Goal: Communication & Community: Share content

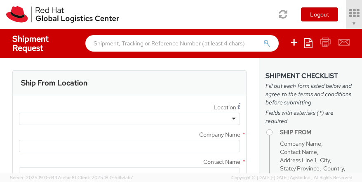
type input "Red Hat, Inc."
type input "[PERSON_NAME]"
type input "100 East Davie Street"
type input "RALEIGH"
type input "27601"
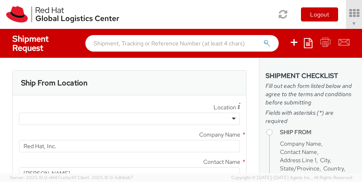
type input "919-754-4950"
type input "solee@redhat.com"
select select "901"
select select
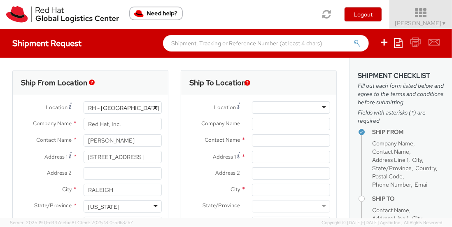
click at [361, 19] on span "Soojung Mansberger ▼" at bounding box center [420, 22] width 51 height 7
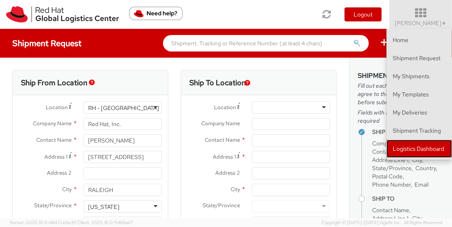
click at [361, 147] on link "Logistics Dashboard" at bounding box center [419, 149] width 65 height 18
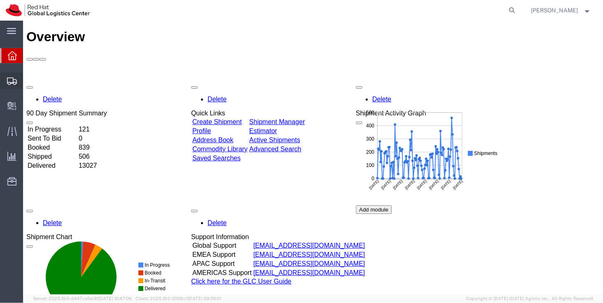
click at [0, 0] on span "Shipment Manager" at bounding box center [0, 0] width 0 height 0
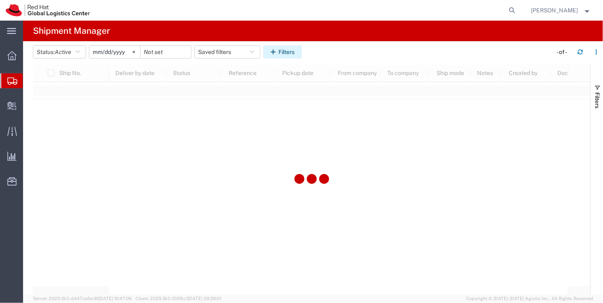
click at [278, 54] on icon "button" at bounding box center [275, 52] width 8 height 6
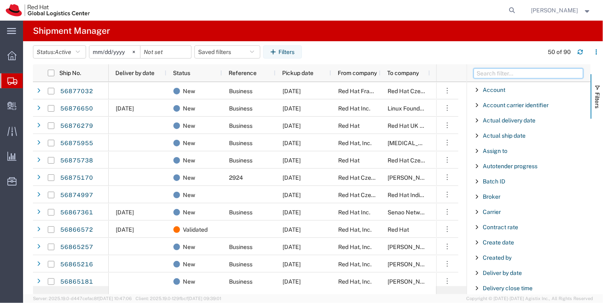
click at [497, 75] on input "Filter Columns Input" at bounding box center [529, 73] width 110 height 10
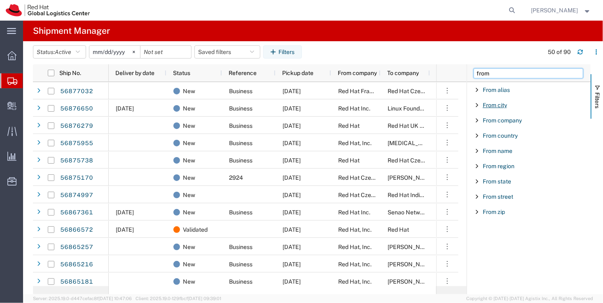
type input "from"
click at [488, 108] on span "From city" at bounding box center [495, 105] width 24 height 7
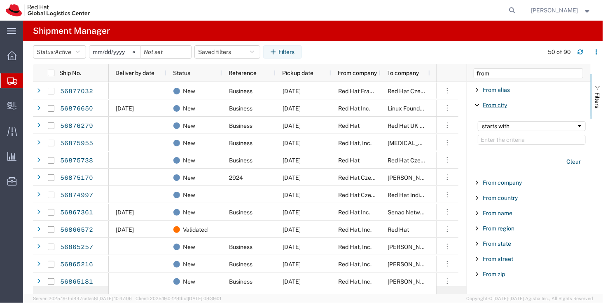
click at [484, 108] on span "From city" at bounding box center [495, 105] width 24 height 7
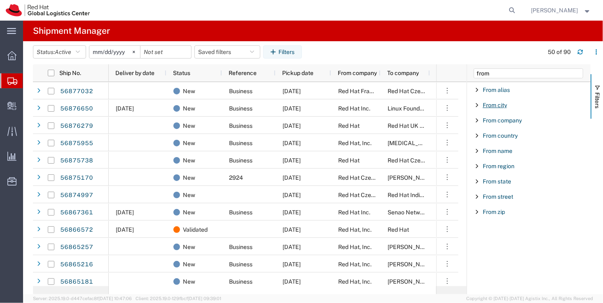
click at [502, 104] on span "From city" at bounding box center [495, 105] width 24 height 7
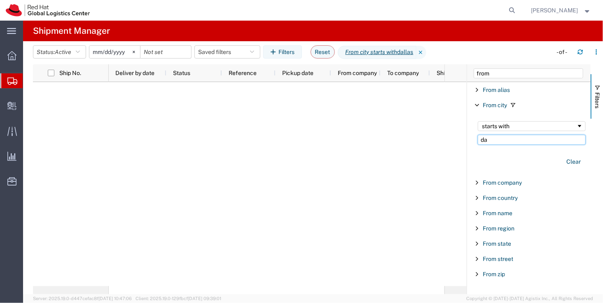
type input "d"
type input "irving"
click at [447, 51] on icon at bounding box center [452, 52] width 10 height 13
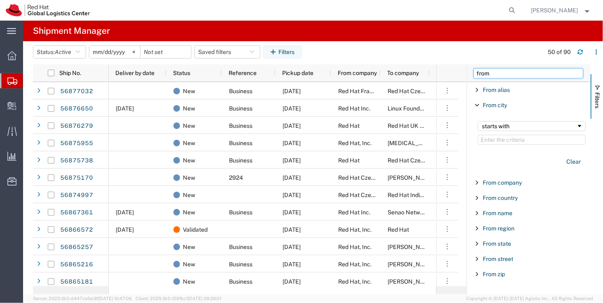
click at [490, 75] on input "from" at bounding box center [529, 73] width 110 height 10
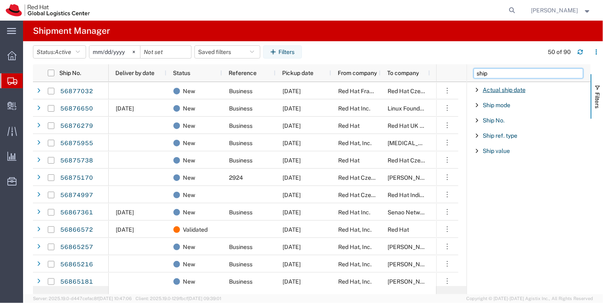
type input "ship"
click at [494, 125] on div "Ship No." at bounding box center [529, 120] width 124 height 15
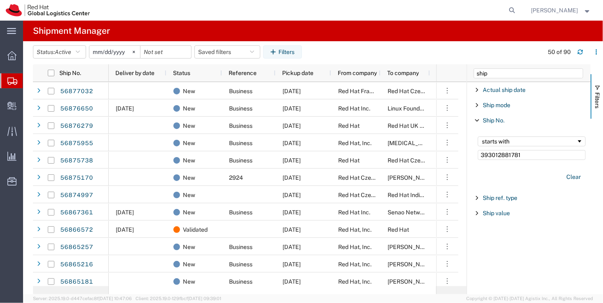
type input "393012881781"
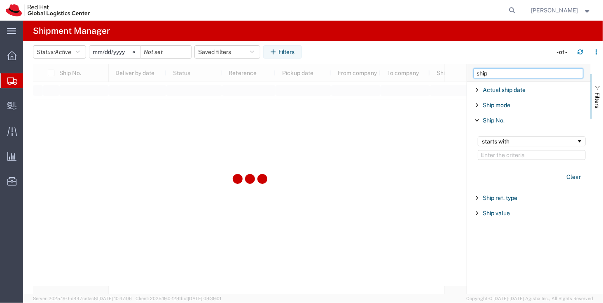
click at [496, 71] on input "ship" at bounding box center [529, 73] width 110 height 10
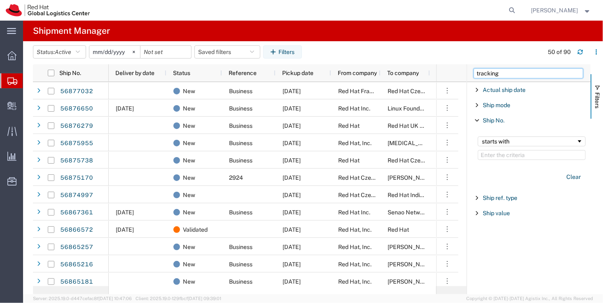
type input "tracking"
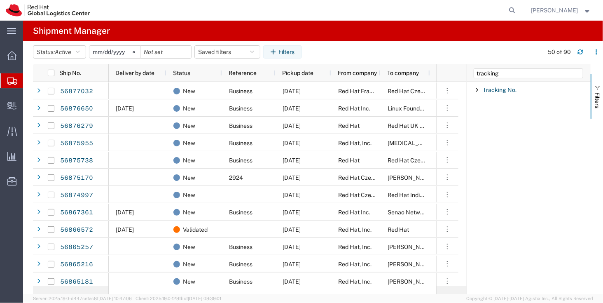
click at [498, 84] on div "Tracking No." at bounding box center [529, 89] width 124 height 15
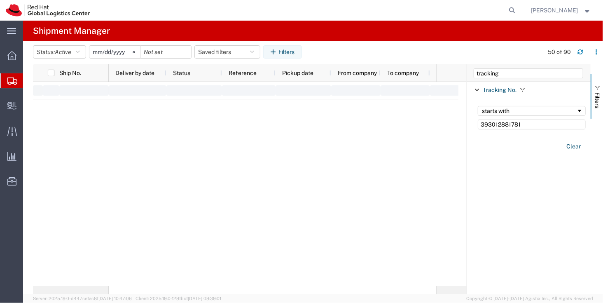
type input "393012881781"
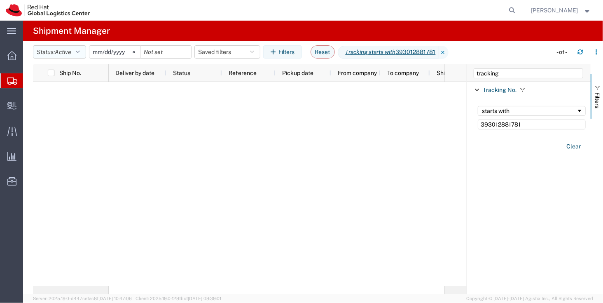
click at [75, 50] on button "Status: Active" at bounding box center [59, 51] width 53 height 13
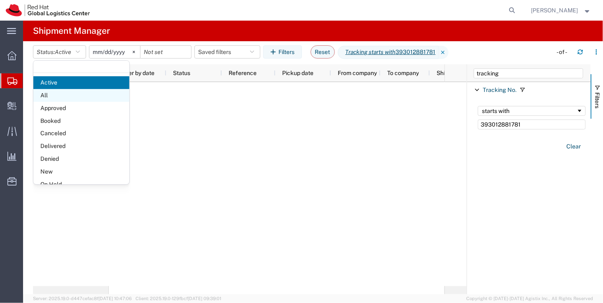
click at [82, 96] on span "All" at bounding box center [81, 95] width 96 height 13
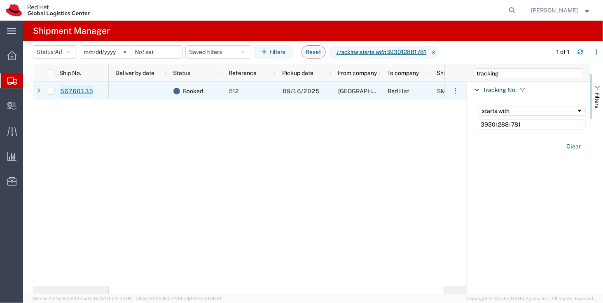
click at [71, 91] on link "56760135" at bounding box center [77, 91] width 34 height 13
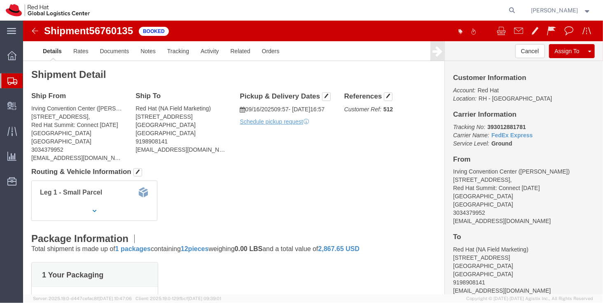
scroll to position [5, 0]
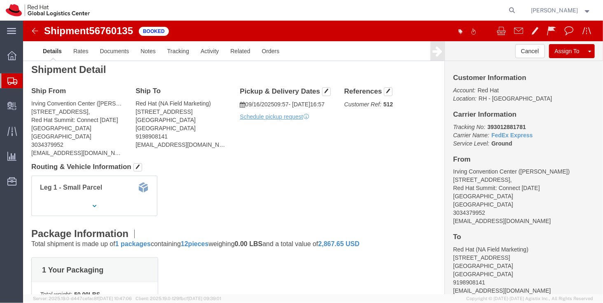
click p "Schedule pickup request"
click link "Schedule pickup request"
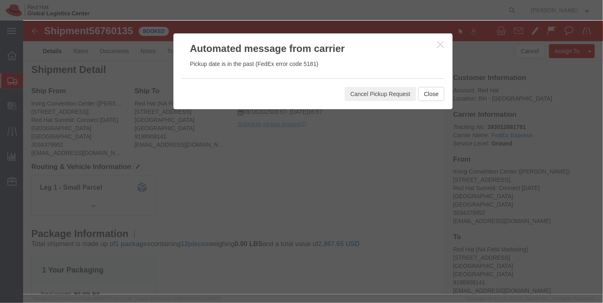
click button "button"
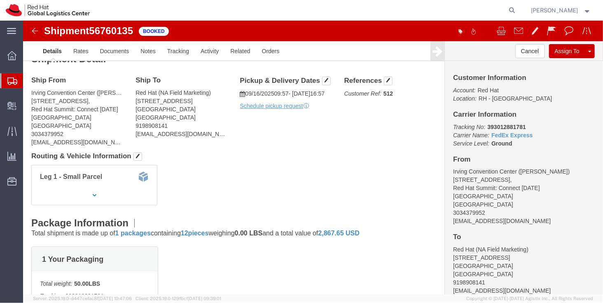
scroll to position [0, 0]
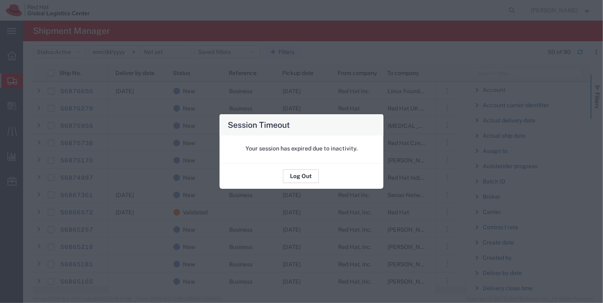
click at [293, 172] on button "Log Out" at bounding box center [301, 176] width 36 height 13
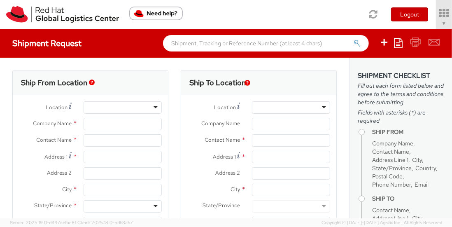
type input "Red Hat, Inc."
type input "[PERSON_NAME]"
type input "100 East Davie Street"
type input "RALEIGH"
type input "27601"
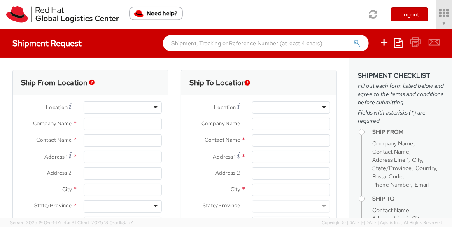
type input "919-754-4950"
type input "[EMAIL_ADDRESS][DOMAIN_NAME]"
select select "901"
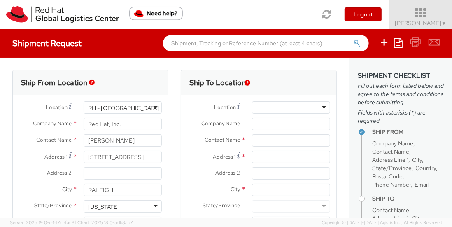
select select
click at [415, 24] on span "Soojung Mansberger ▼" at bounding box center [420, 22] width 51 height 7
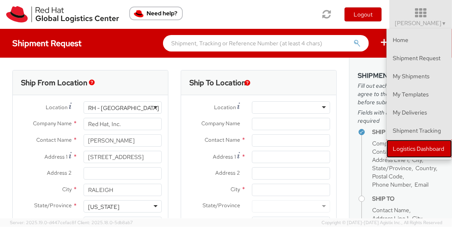
click at [408, 144] on link "Logistics Dashboard" at bounding box center [419, 149] width 65 height 18
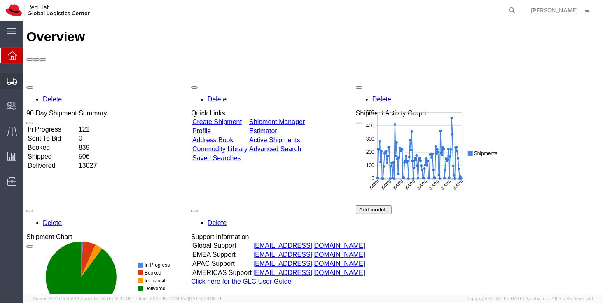
click at [0, 0] on span "Shipment Manager" at bounding box center [0, 0] width 0 height 0
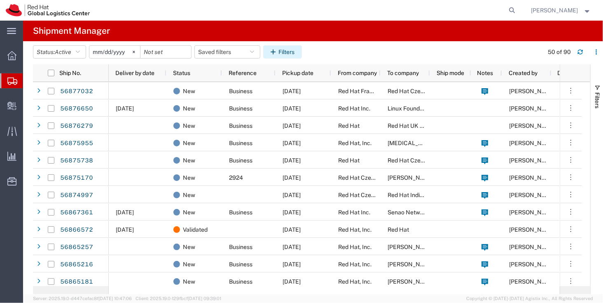
click at [286, 51] on button "Filters" at bounding box center [282, 51] width 39 height 13
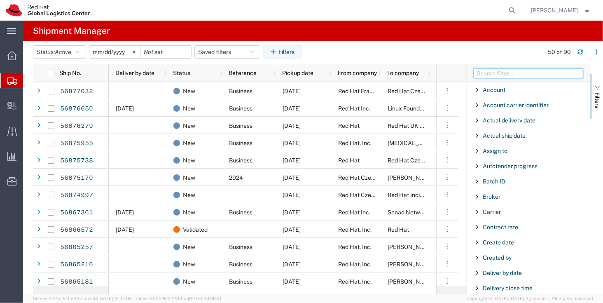
click at [497, 75] on input "Filter Columns Input" at bounding box center [529, 73] width 110 height 10
type input "tracking no"
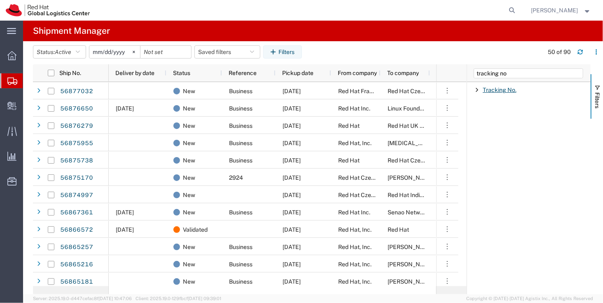
click at [493, 87] on span "Tracking No." at bounding box center [500, 90] width 34 height 7
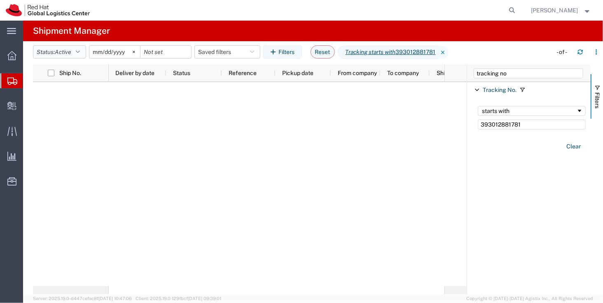
type input "393012881781"
click at [71, 54] on span "Active" at bounding box center [63, 52] width 16 height 7
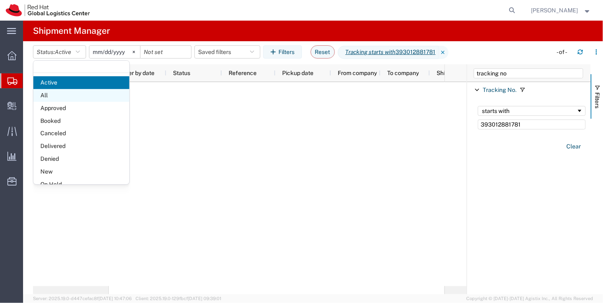
click at [80, 93] on span "All" at bounding box center [81, 95] width 96 height 13
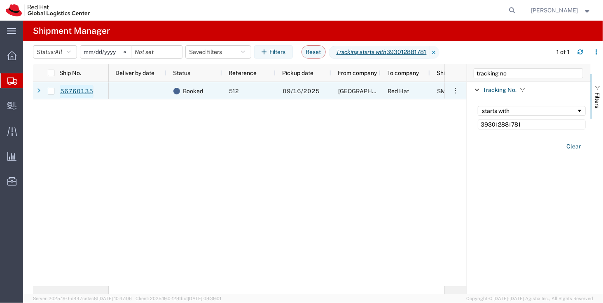
click at [71, 91] on link "56760135" at bounding box center [77, 91] width 34 height 13
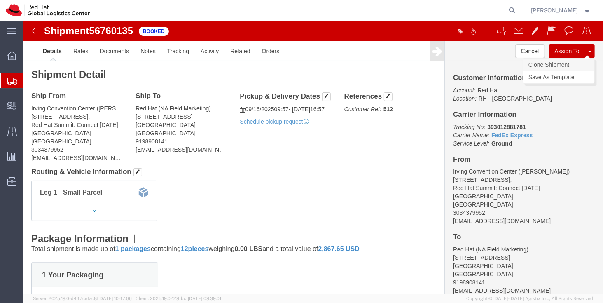
click link "Clone Shipment"
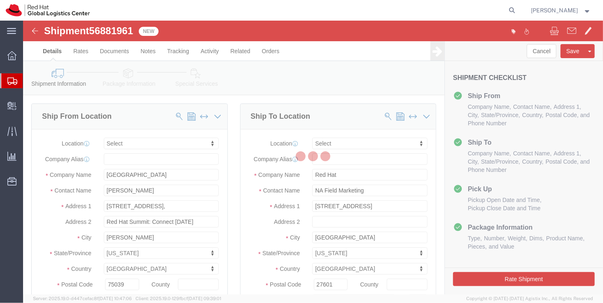
select select
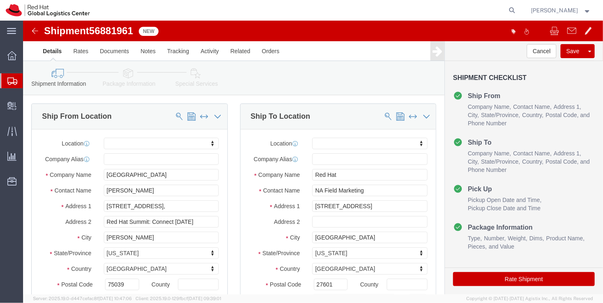
scroll to position [60, 0]
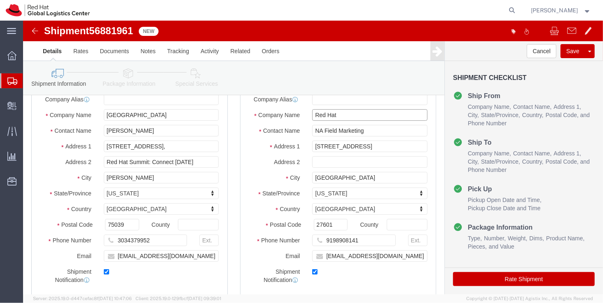
click input "Red Hat"
click input "NA Field Marketing"
paste input "The Westin [GEOGRAPHIC_DATA]"
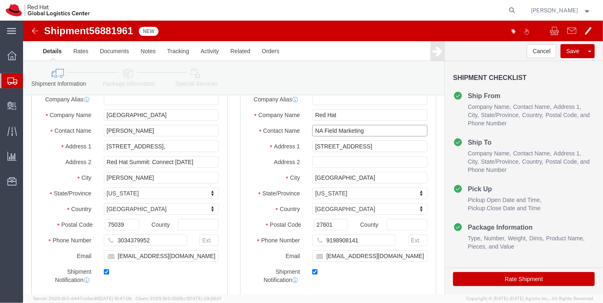
paste input "The Westin [GEOGRAPHIC_DATA]"
type input "The Westin Philadelphia"
click div "Location My Profile Location RH - Amsterdam - MSO RH - Amsterdam Data Center RH…"
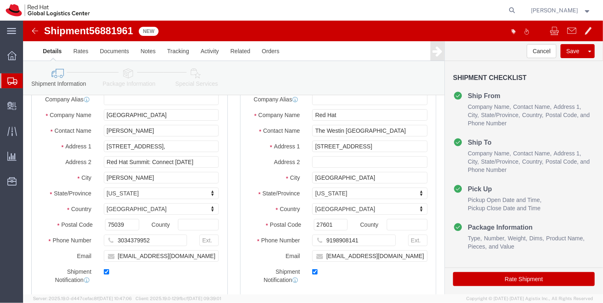
click div "Location My Profile Location RH - Amsterdam - MSO RH - Amsterdam Data Center RH…"
click input "Red Hat"
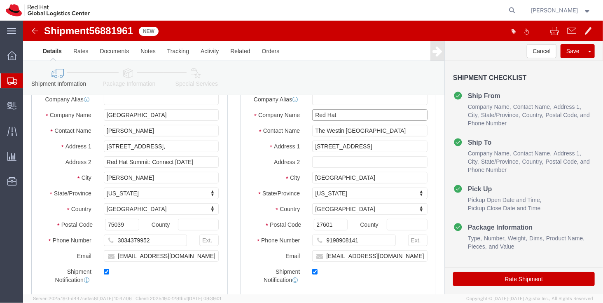
paste input "The Westin Philadelphia"
type input "The Westin Philadelphia"
click input "The Westin Philadelphia"
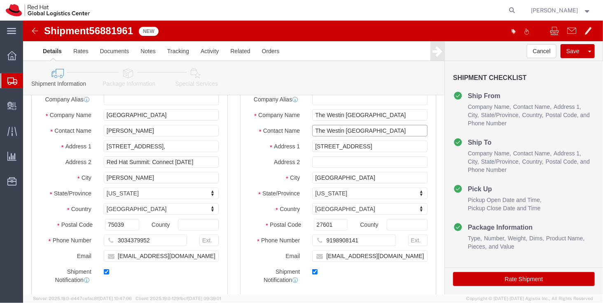
paste input "ATTN: Red Hat Summit: Connect / Beth Koenig"
click input "ATTN: Red Hat Summit: Connect / Beth Koenig"
drag, startPoint x: 294, startPoint y: 109, endPoint x: 256, endPoint y: 106, distance: 38.0
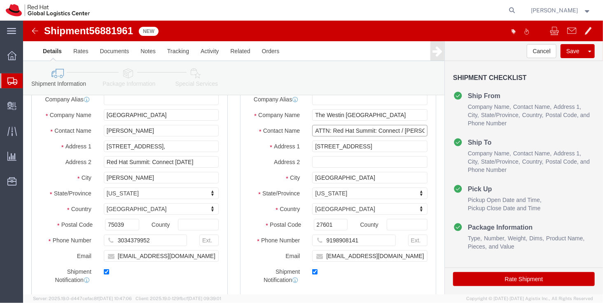
click div "Contact Name ATTN: Red Hat Summit: Connect / Beth Koenig"
click input "Red Hat Summit: Connect / Beth Koenig"
type input "Red Hat Summit/ Beth Koenig"
click div "Location My Profile Location RH - Amsterdam - MSO RH - Amsterdam Data Center RH…"
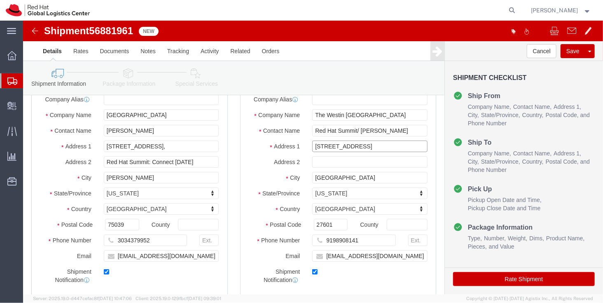
click input "[STREET_ADDRESS]"
paste input "99 South 17th Street at Liberty Place"
click input "99 South 17th Street at Liberty Place"
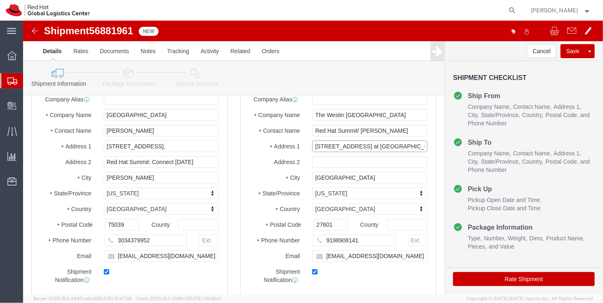
type input "99 South 17th Street at Liberty Place"
select select
click input "[GEOGRAPHIC_DATA]"
type input "Philadelphia"
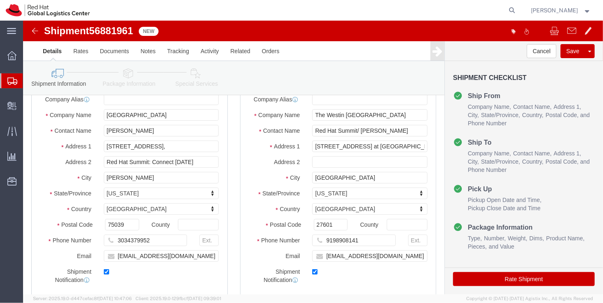
select select
type input "P"
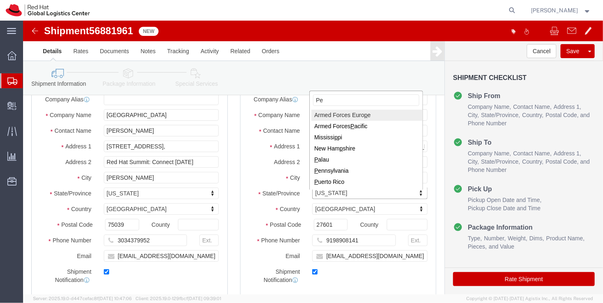
type input "Pen"
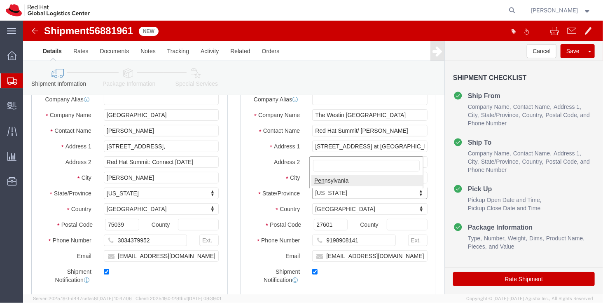
select select
select select "PA"
paste input "19103"
type input "19103"
select select
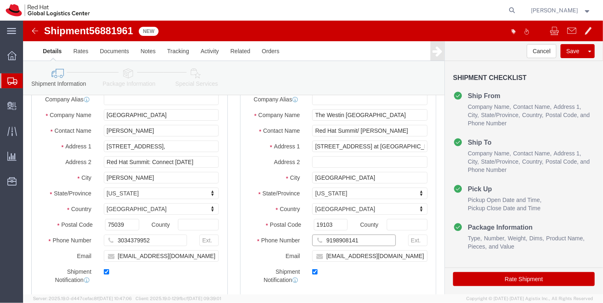
click input "9198908141"
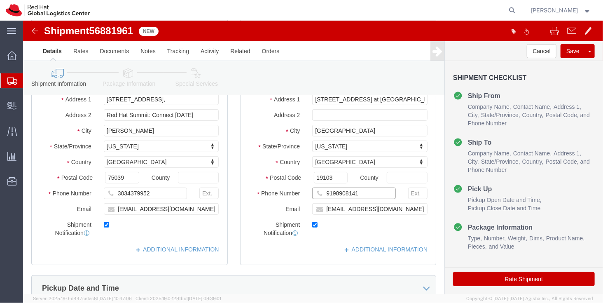
scroll to position [107, 0]
click input "[EMAIL_ADDRESS][DOMAIN_NAME]"
paste input "kates@irvingconventioncenter"
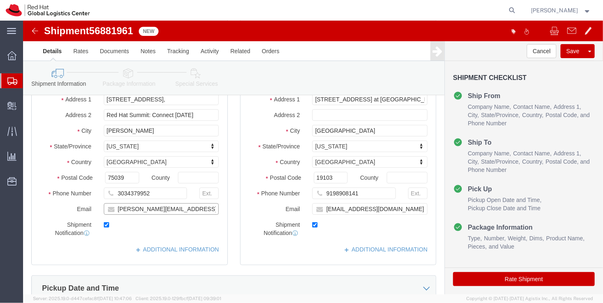
scroll to position [84, 0]
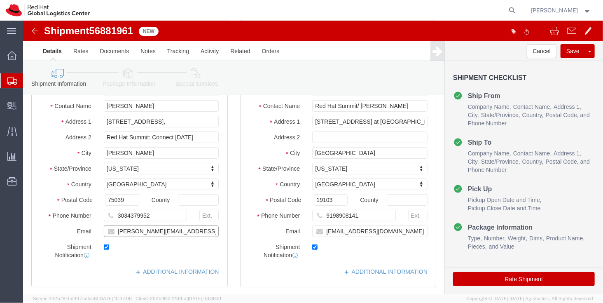
type input "kates@irvingconventioncenter.com"
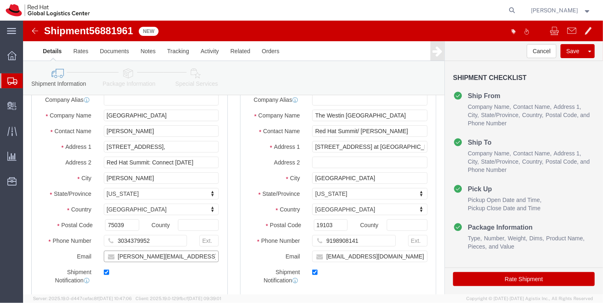
scroll to position [63, 0]
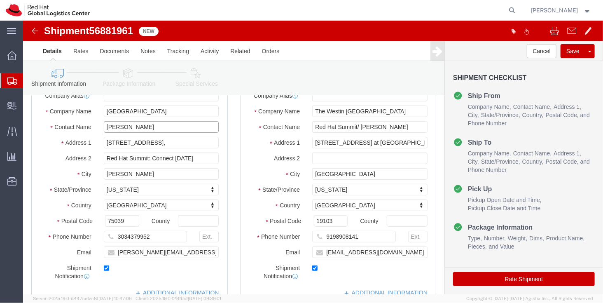
click input "[PERSON_NAME]"
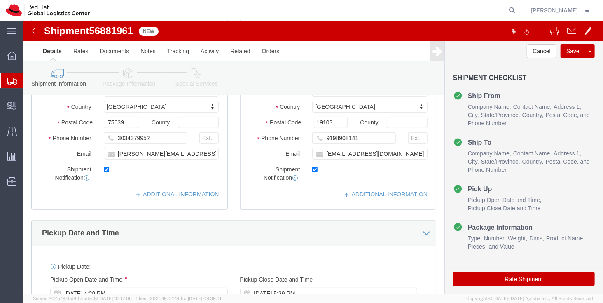
scroll to position [180, 0]
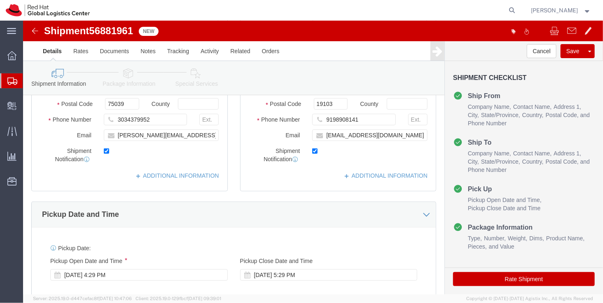
type input "Kim Ates"
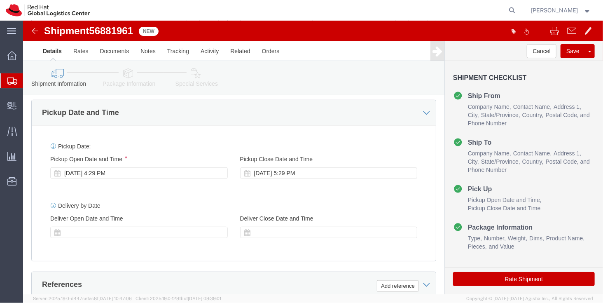
scroll to position [283, 0]
click div "Sep 19 2025 4:29 PM"
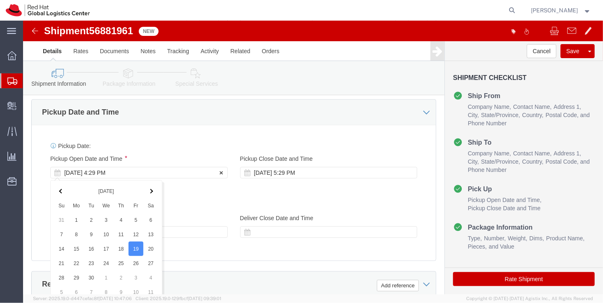
scroll to position [447, 0]
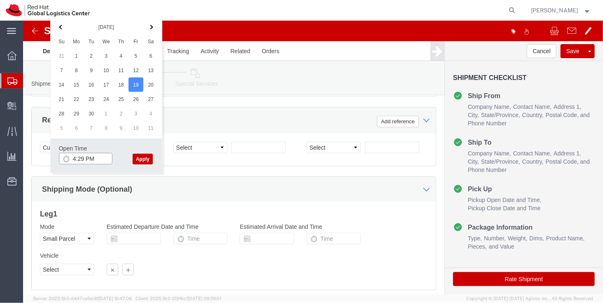
click input "4:29 PM"
click input "5:29 PM"
type input "5:00 PM"
click button "Apply"
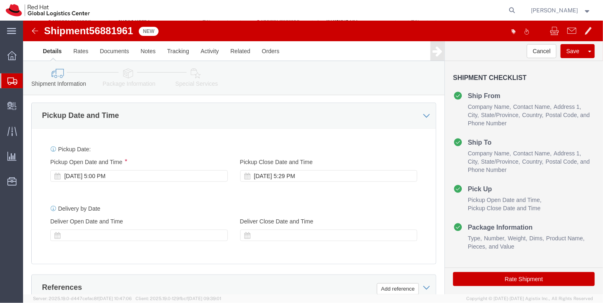
scroll to position [275, 0]
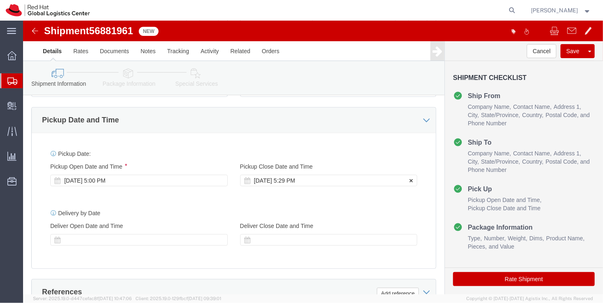
click div "Sep 19 2025 5:29 PM"
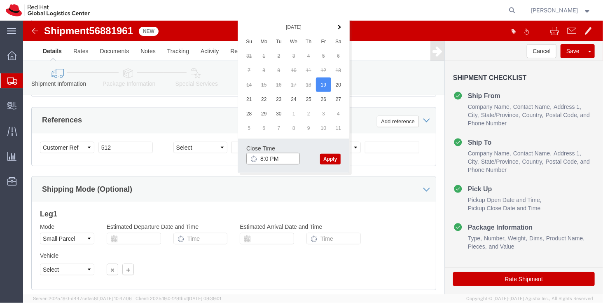
type input "8:00 PM"
click button "Apply"
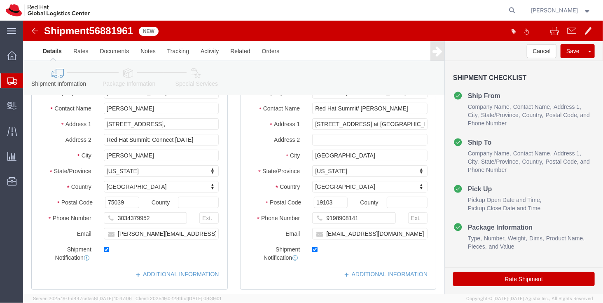
scroll to position [0, 0]
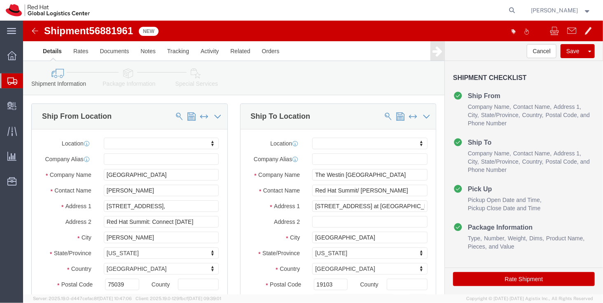
click icon
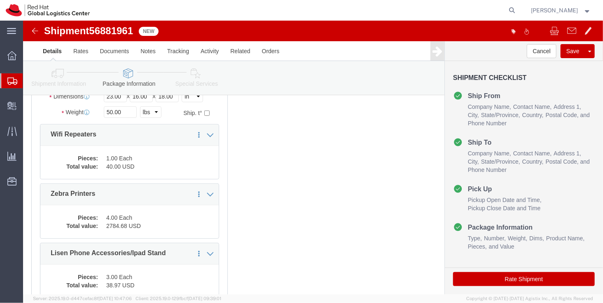
scroll to position [28, 0]
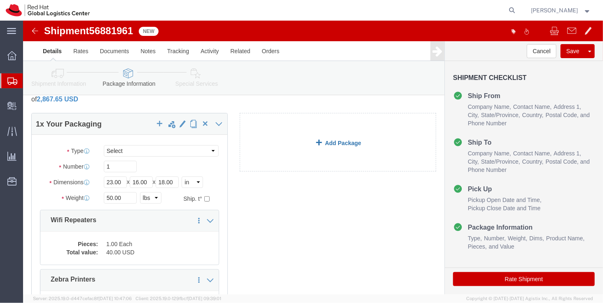
click link "Add Package"
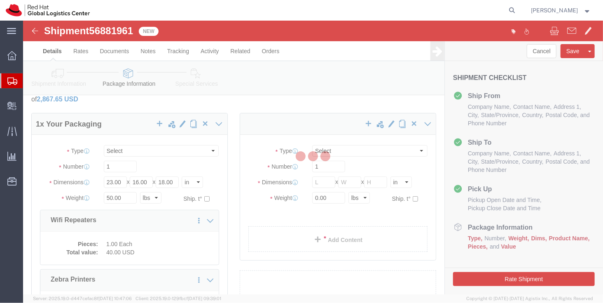
select select "YRPK"
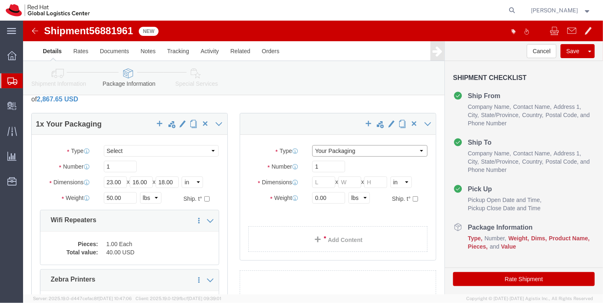
click select "Select Case(s) Crate(s) Envelope Large Box Medium Box PAK Skid(s) Small Box Tub…"
click link "Add Package"
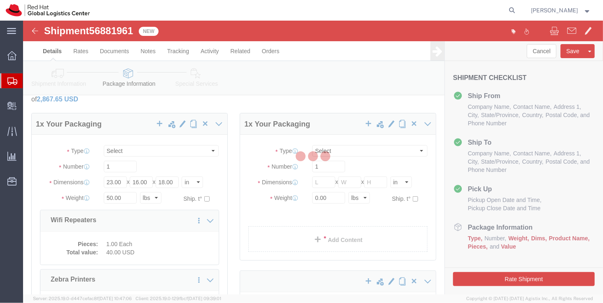
select select "YRPK"
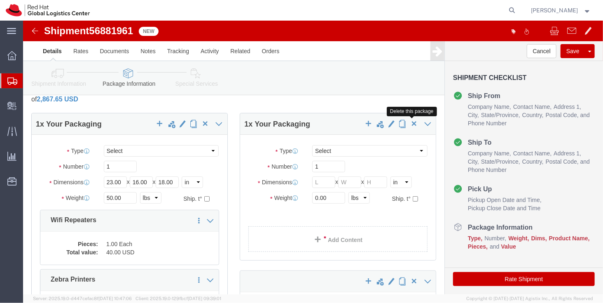
click span "button"
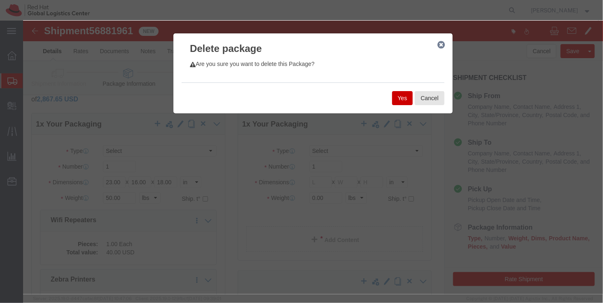
click button "Yes"
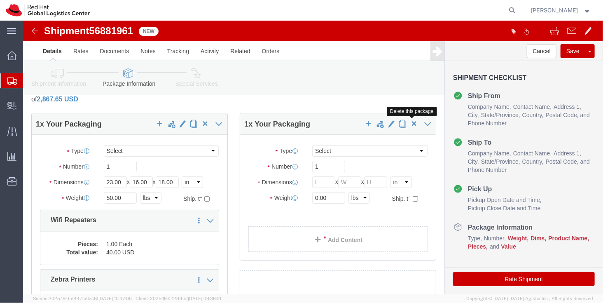
click span "button"
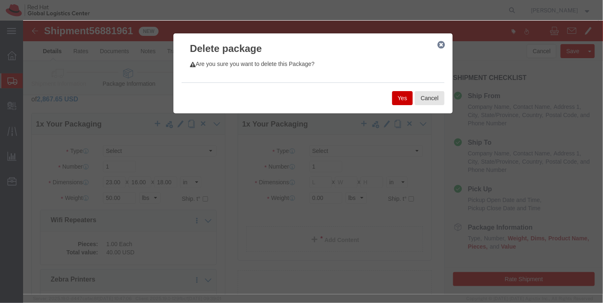
click div "Yes Cancel"
click button "Yes"
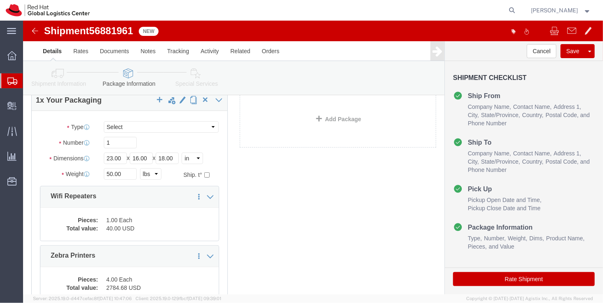
scroll to position [0, 0]
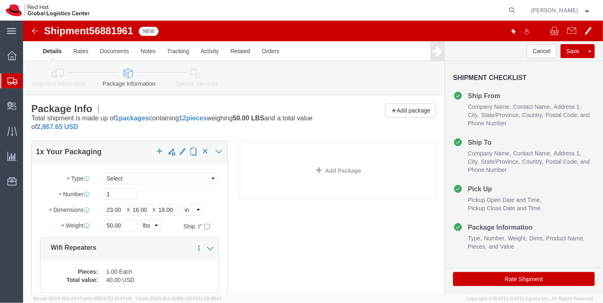
click icon
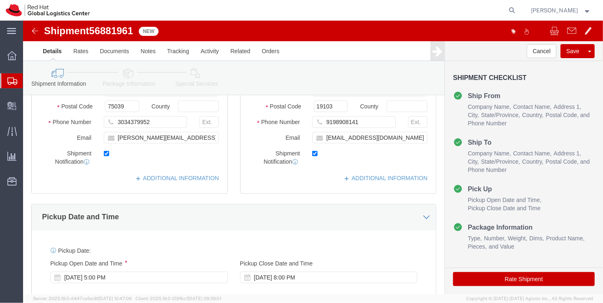
scroll to position [220, 0]
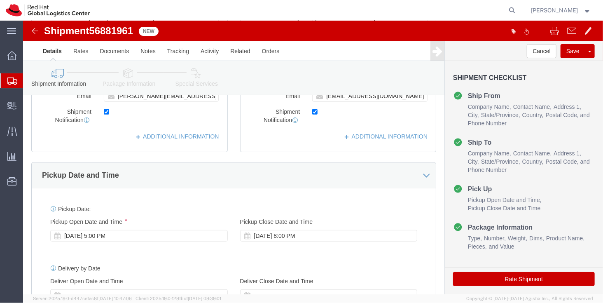
click link "Special Services"
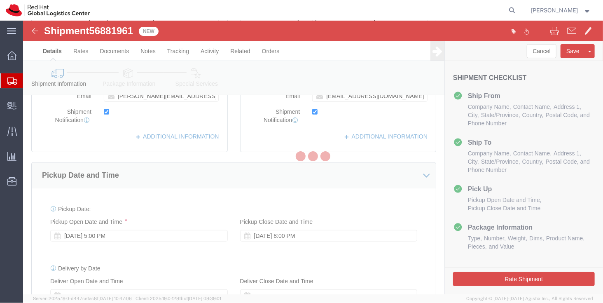
click at [131, 82] on div at bounding box center [313, 158] width 580 height 274
select select
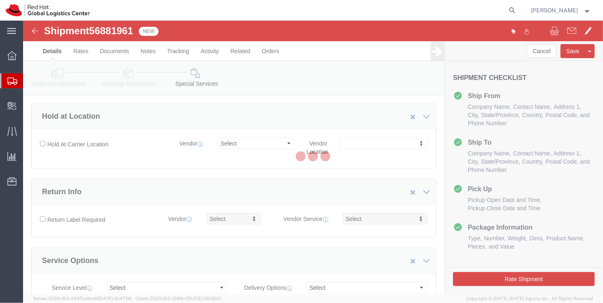
select select "COSTCENTER"
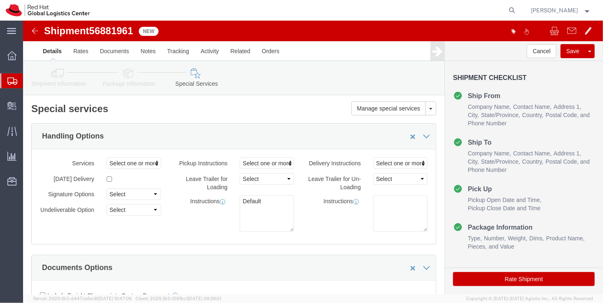
click button "Rate Shipment"
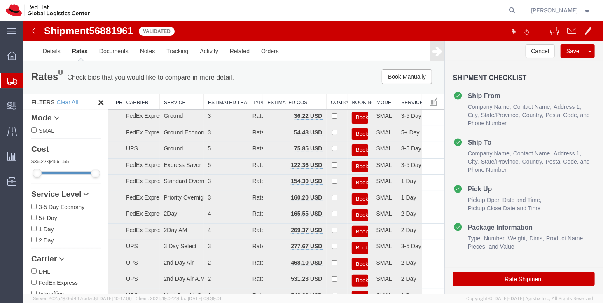
click at [322, 87] on div "Rates Check bids that you would like to compare in more detail. Compare Filter …" at bounding box center [233, 77] width 421 height 33
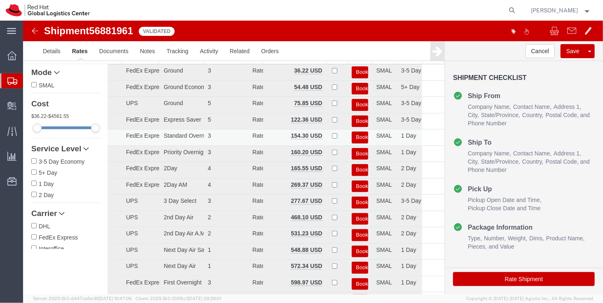
scroll to position [7, 0]
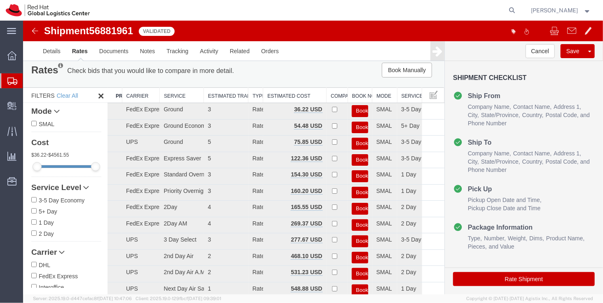
click at [346, 74] on div "Book Manually Pause Continue" at bounding box center [355, 69] width 174 height 15
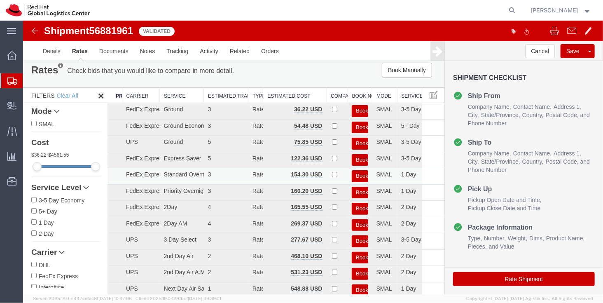
click at [361, 178] on button "Book" at bounding box center [359, 176] width 16 height 12
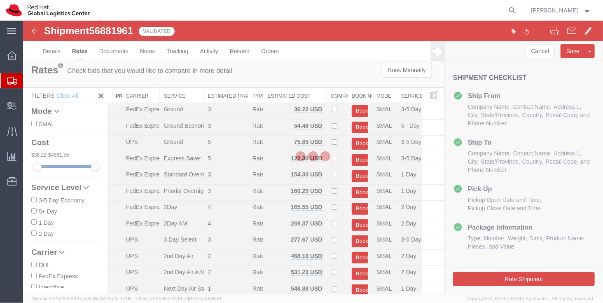
click at [323, 48] on div at bounding box center [313, 158] width 580 height 274
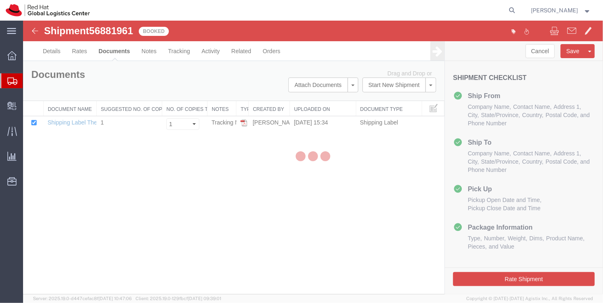
scroll to position [0, 0]
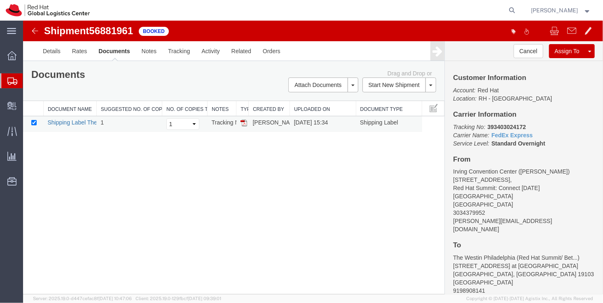
drag, startPoint x: 86, startPoint y: 115, endPoint x: 237, endPoint y: 27, distance: 175.2
click at [86, 119] on link "Shipping Label Thermal" at bounding box center [77, 122] width 61 height 7
click at [39, 53] on link "Details" at bounding box center [51, 51] width 29 height 20
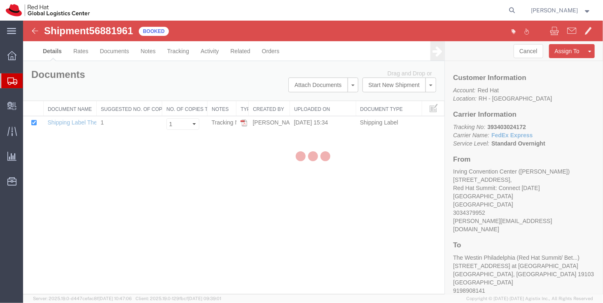
click at [54, 55] on div at bounding box center [313, 158] width 580 height 274
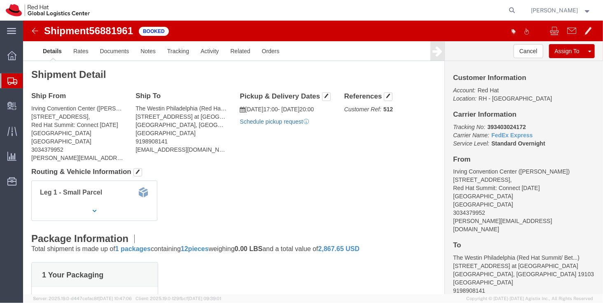
click link "Schedule pickup request"
click b "DALA3595"
copy b "DALA3595"
click span
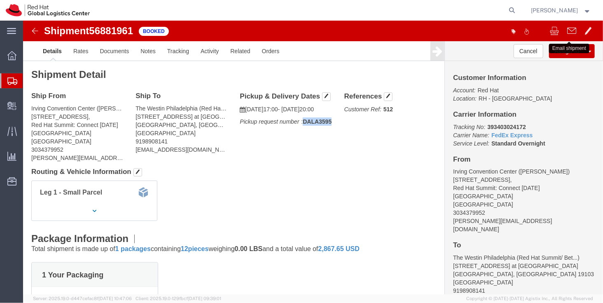
click span
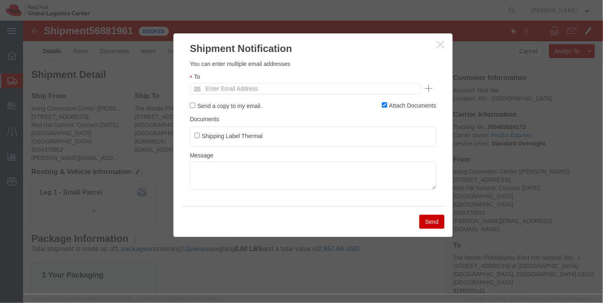
click ul "Enter Email Address"
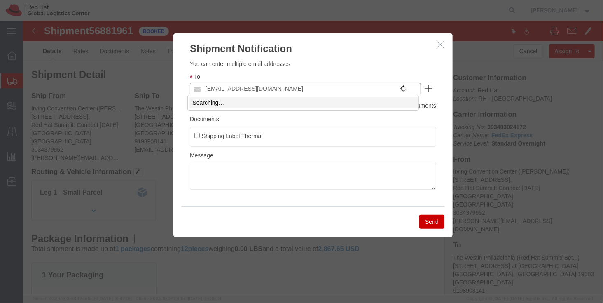
type input "[EMAIL_ADDRESS][DOMAIN_NAME]"
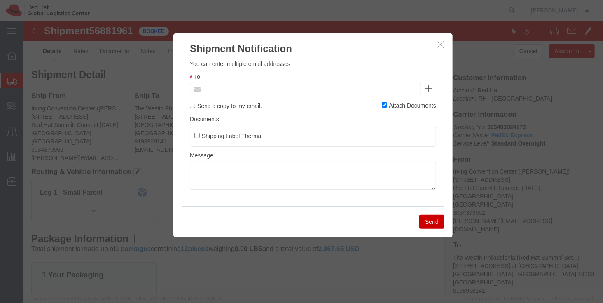
type input "Enter Email Address"
click ul "Shipping Label Thermal"
click input "text"
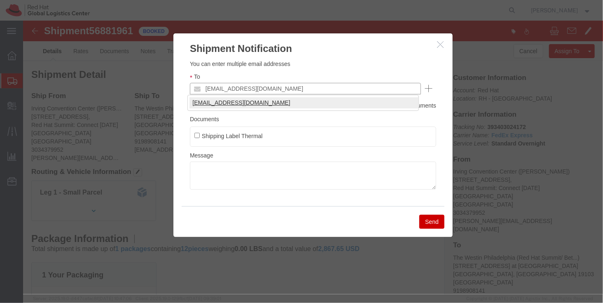
type input "[EMAIL_ADDRESS][DOMAIN_NAME]"
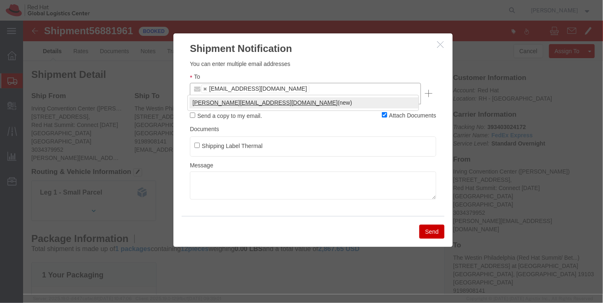
type input "kates@irvingconventioncenter.com"
type input "jlien@redhat.com,kates@irvingconventioncenter.com"
type input "lleibel"
type input "jlien@redhat.com,kates@irvingconventioncenter.com,lleibel@redhat.com"
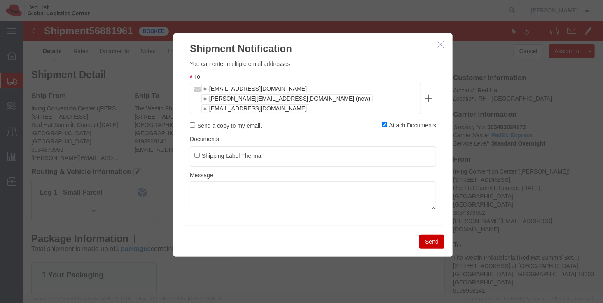
click label "Send a copy to my email."
click input "Send a copy to my email."
checkbox input "true"
click li "Shipping Label Thermal"
click label "Shipping Label Thermal"
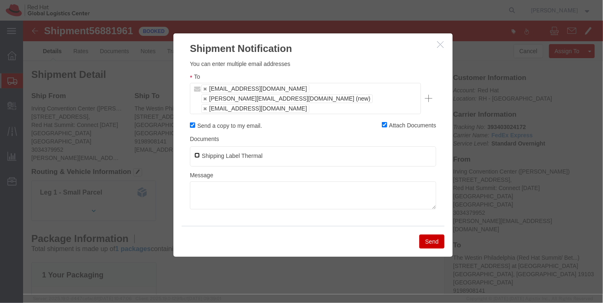
click input "Shipping Label Thermal"
checkbox input "true"
click textarea
click textarea "Hi, This is the new shipping label that should be placed on the box containing …"
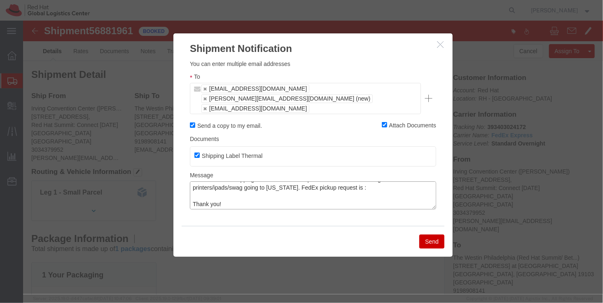
paste textarea "https://app.agistix.com/fs/api/temp/232456649/document/fs/gendocs/56881961_1168…"
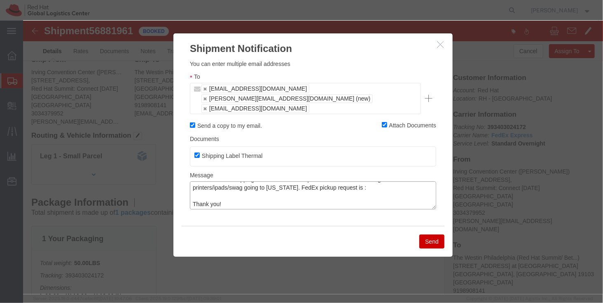
click textarea "Hi, This is the new shipping label that should be placed on the box containing …"
paste textarea "DALA3595"
click textarea "Hi, This is the new shipping label that should be placed on the box containing …"
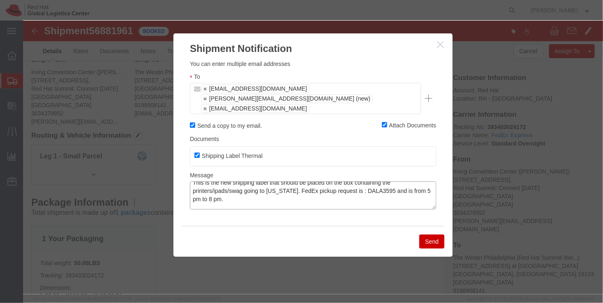
scroll to position [20, 0]
click textarea "Hi, This is the new shipping label that should be placed on the box containing …"
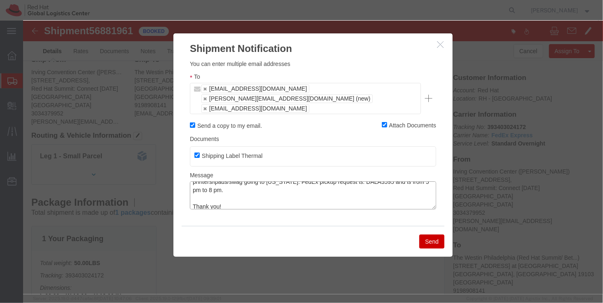
scroll to position [33, 0]
type textarea "Hi, This is the new shipping label that should be placed on the box containing …"
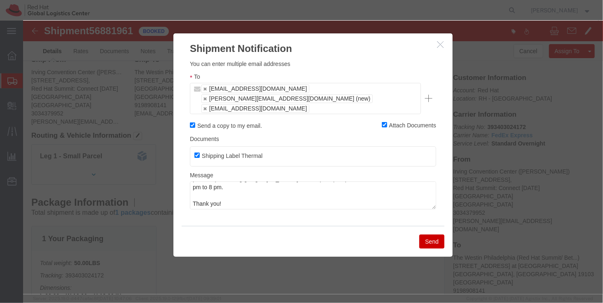
click button "Send"
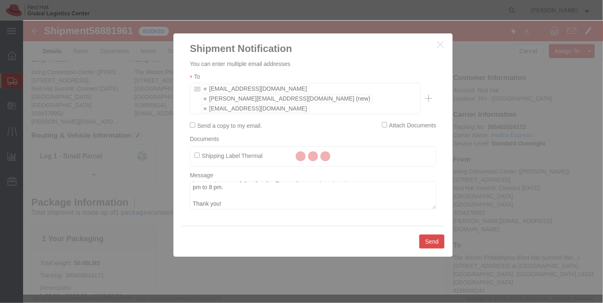
checkbox input "false"
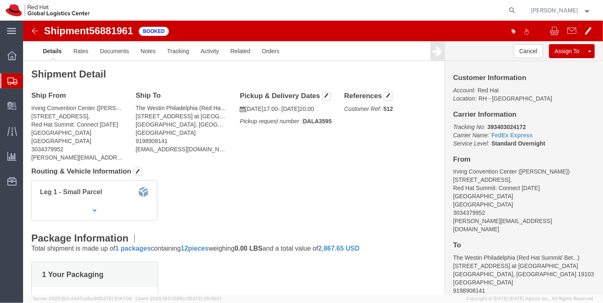
scroll to position [0, 0]
click at [0, 0] on link "Shipment Manager" at bounding box center [0, 0] width 0 height 0
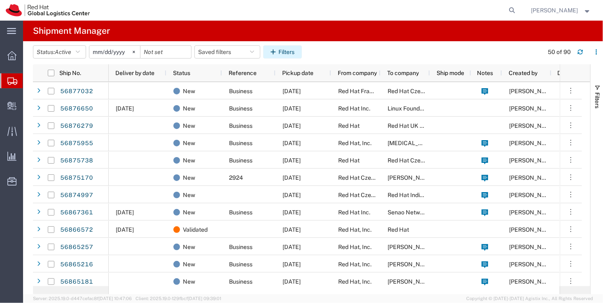
click at [284, 50] on button "Filters" at bounding box center [282, 51] width 39 height 13
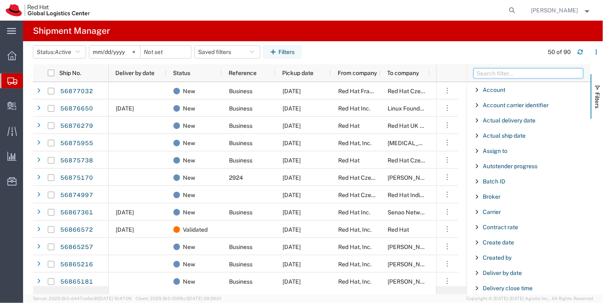
click at [491, 71] on input "Filter Columns Input" at bounding box center [529, 73] width 110 height 10
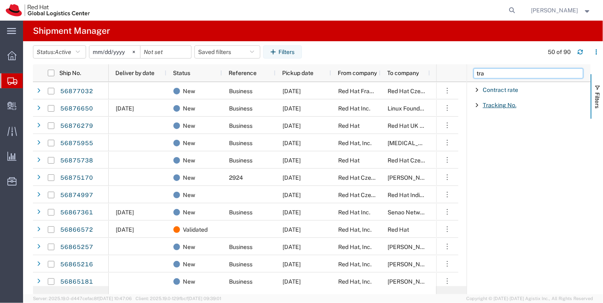
type input "tra"
click at [493, 102] on span "Tracking No." at bounding box center [500, 105] width 34 height 7
type input "393012716523"
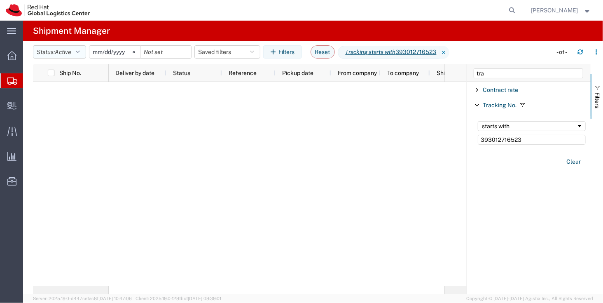
click at [68, 51] on span "Active" at bounding box center [63, 52] width 16 height 7
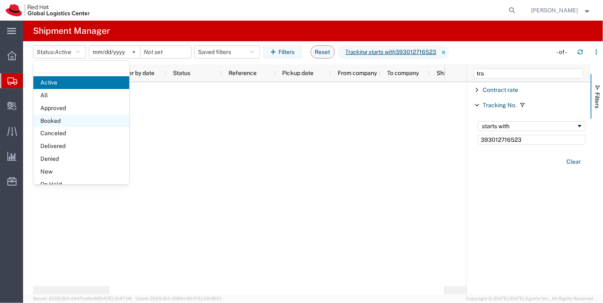
click at [70, 120] on span "Booked" at bounding box center [81, 121] width 96 height 13
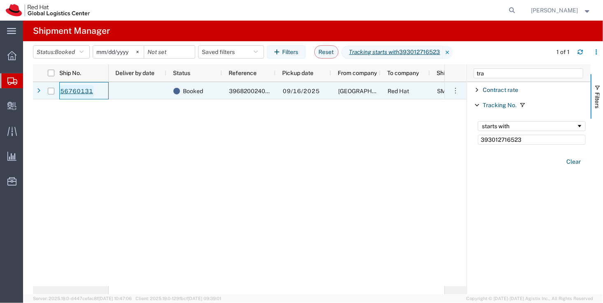
click at [86, 89] on link "56760131" at bounding box center [77, 91] width 34 height 13
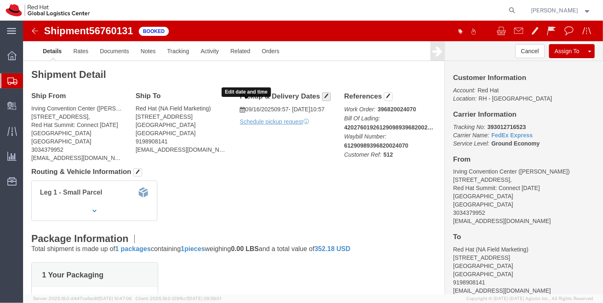
click span "button"
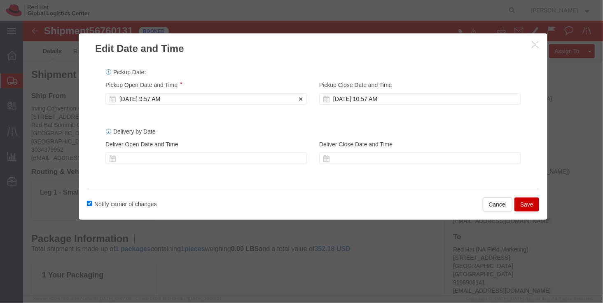
click div "Sep 16 2025 9:57 AM"
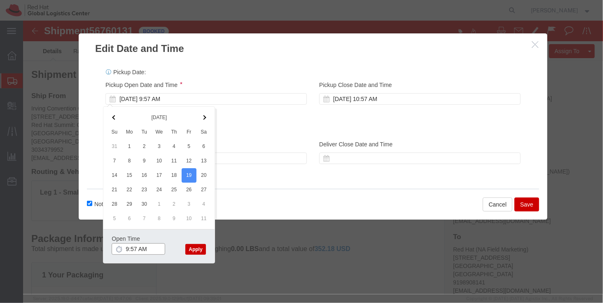
click input "9:57 AM"
click input "5:57 AM"
type input "5:00 PM"
click button "Apply"
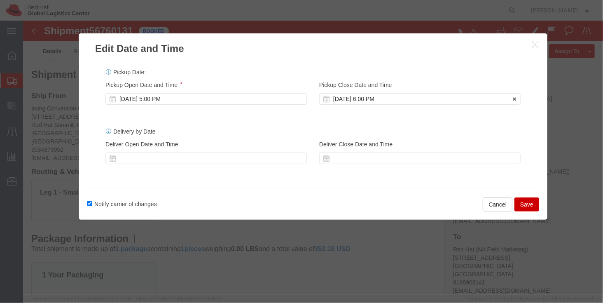
click div "Sep 19 2025 6:00 PM"
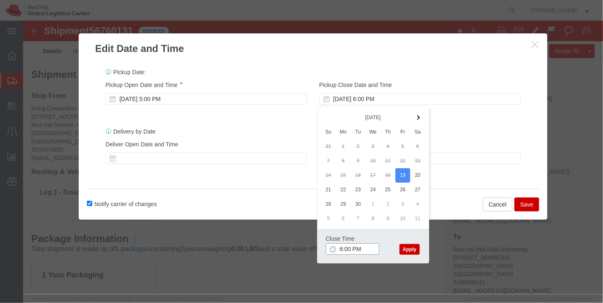
type input "8:00 PM"
click button "Apply"
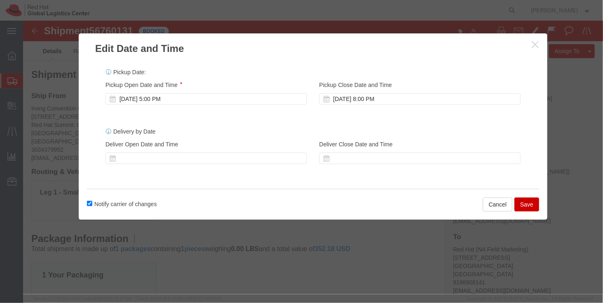
click button "Save"
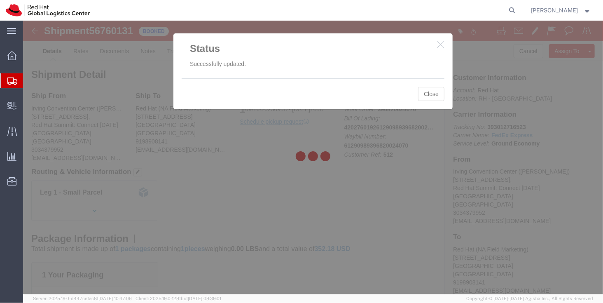
click at [425, 92] on div at bounding box center [313, 158] width 580 height 274
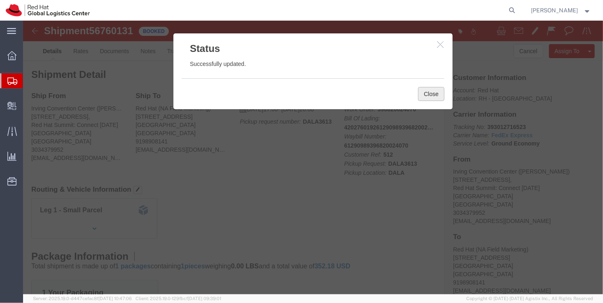
click button "Close"
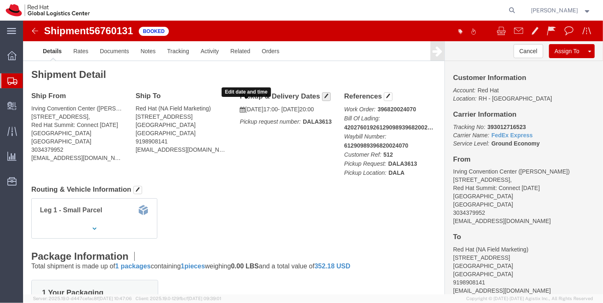
click span "button"
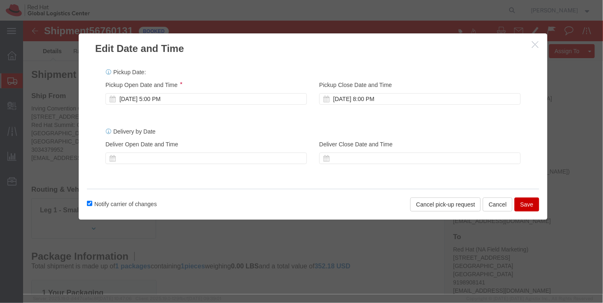
click icon "button"
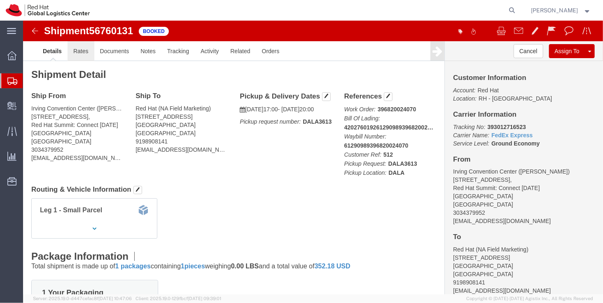
click link "Rates"
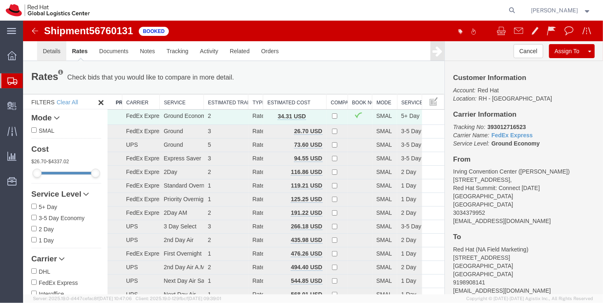
click at [58, 52] on link "Details" at bounding box center [51, 51] width 29 height 20
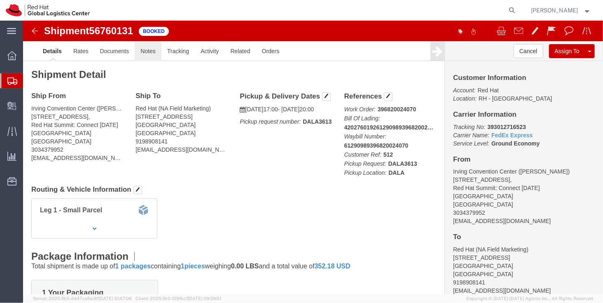
click link "Notes"
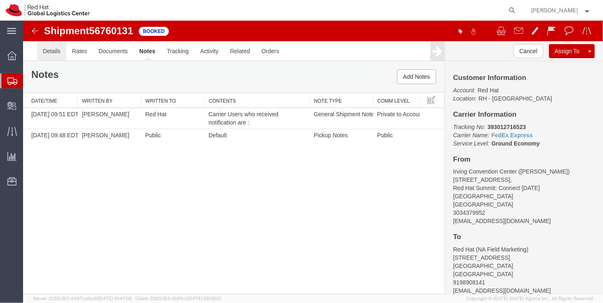
click at [42, 54] on link "Details" at bounding box center [51, 51] width 29 height 20
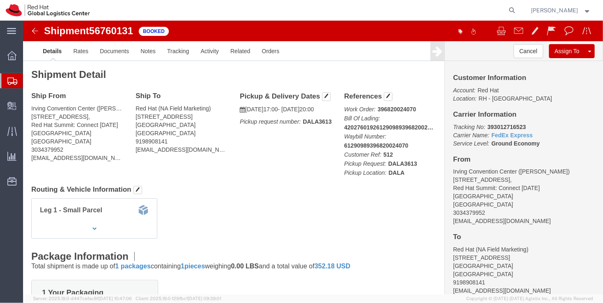
click icon "Pickup request number:"
click b "DALA3613"
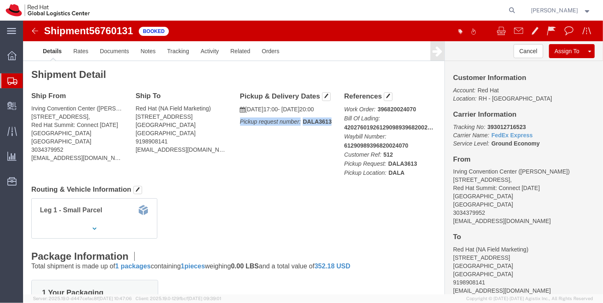
copy div "Pickup request number: DALA3613 Edit Date and Time Pickup Date: Pickup Start Da…"
click button
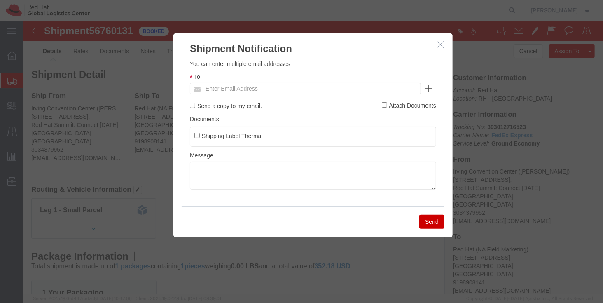
click label "Send a copy to my email."
click input "Send a copy to my email."
checkbox input "true"
click input "text"
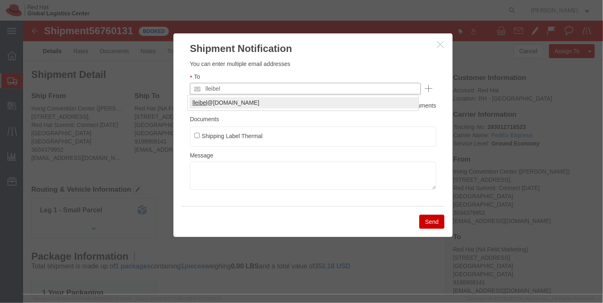
type input "lleibel"
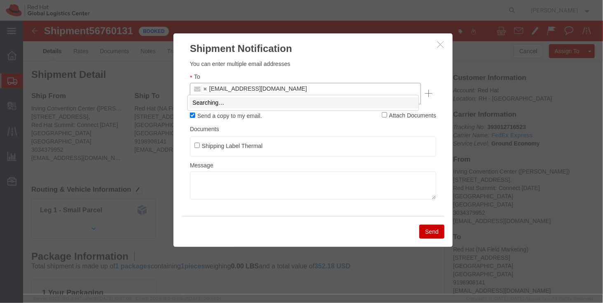
type input "jlen"
click ul "Shipping Label Thermal"
click label "Shipping Label Thermal"
click input "Shipping Label Thermal"
checkbox input "true"
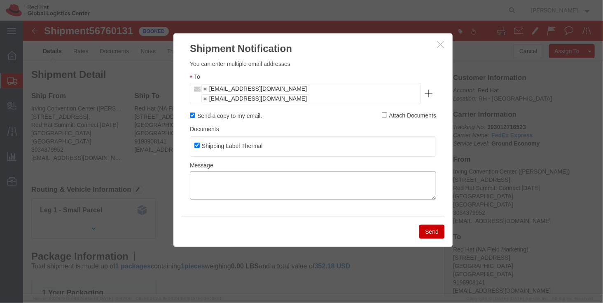
click textarea
paste textarea "Hi, This is the new shipping label that should be placed on the box containing …"
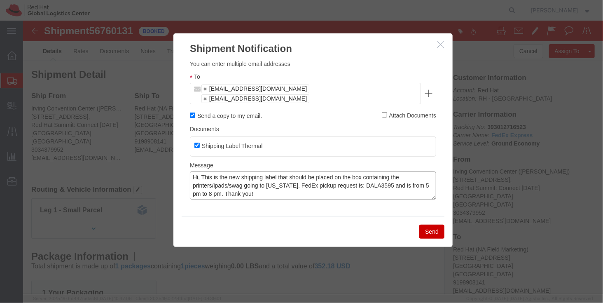
click textarea "Hi, This is the new shipping label that should be placed on the box containing …"
drag, startPoint x: 323, startPoint y: 147, endPoint x: 277, endPoint y: 150, distance: 46.7
click textarea "Hi, This is the new shipping label that should be placed on the box containing …"
click textarea "Hi, This is the new shipping label that should be placed on the banner box cont…"
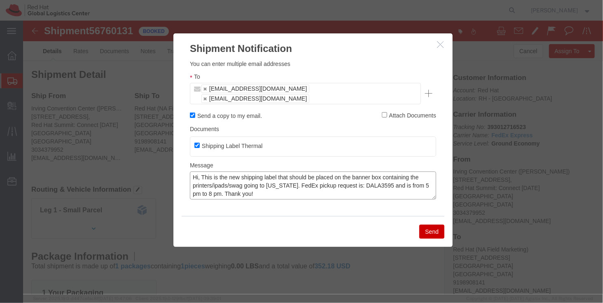
click textarea "Hi, This is the new shipping label that should be placed on the banner box cont…"
drag, startPoint x: 276, startPoint y: 154, endPoint x: 159, endPoint y: 153, distance: 117.0
click div "Please fix the following errors You can enter multiple email addresses To lleib…"
click textarea "Hi, This is the new shipping label that should be placed on the banner, which w…"
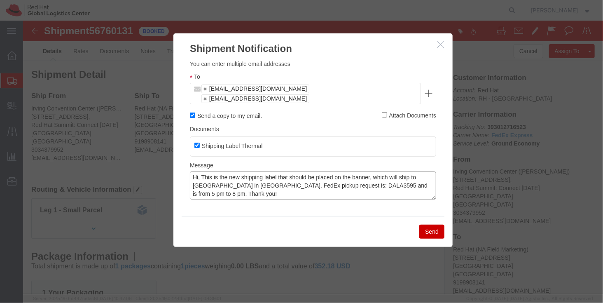
click textarea "Hi, This is the new shipping label that should be placed on the banner, which w…"
drag, startPoint x: 317, startPoint y: 154, endPoint x: 288, endPoint y: 156, distance: 28.9
click textarea "Hi, This is the new shipping label that should be placed on the banner, which w…"
paste textarea "613"
click textarea "Hi, This is the new shipping label that should be placed on the banner, which w…"
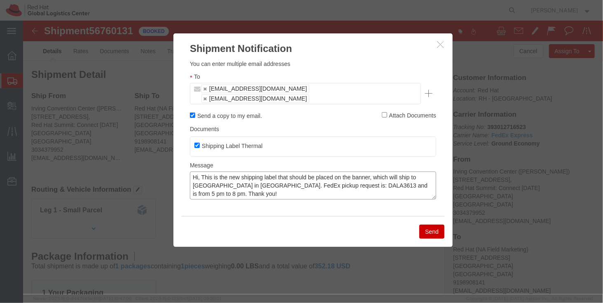
type textarea "Hi, This is the new shipping label that should be placed on the banner, which w…"
click button "Send"
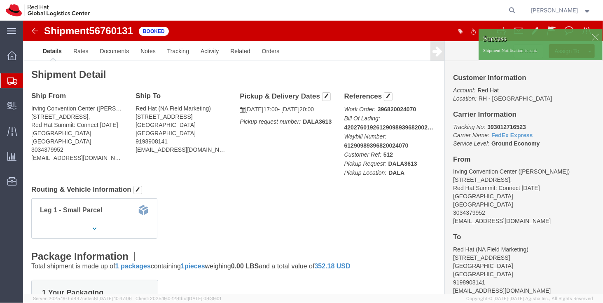
click div "Success Shipment Notification is sent."
click div
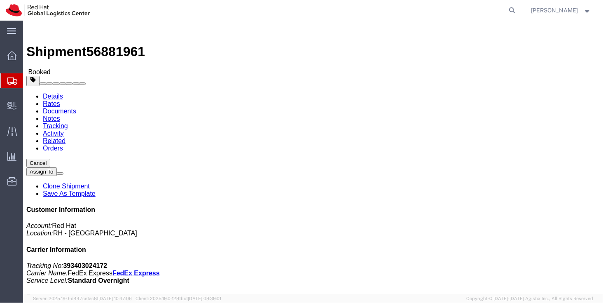
click b "DALA3595"
copy b "DALA3595"
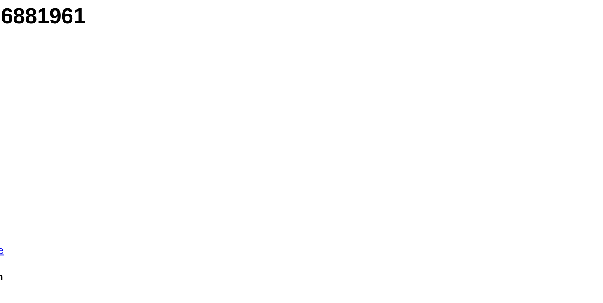
click button "button"
click div "Pickup Date: Pickup Start Date Pickup Start Time Pickup Open Date and Time [DAT…"
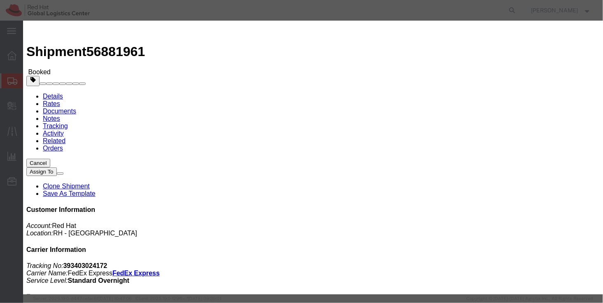
click button "Save"
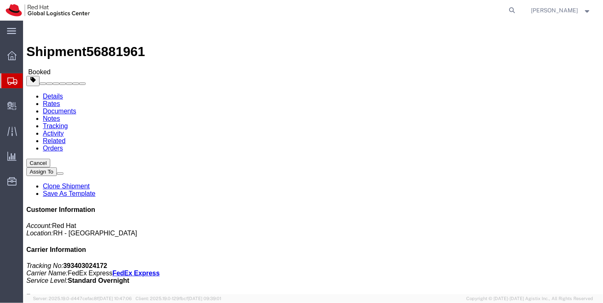
click div
click div "Close"
click button "Close"
click at [0, 0] on span "Shipment Manager" at bounding box center [0, 0] width 0 height 0
click b "DALA3613"
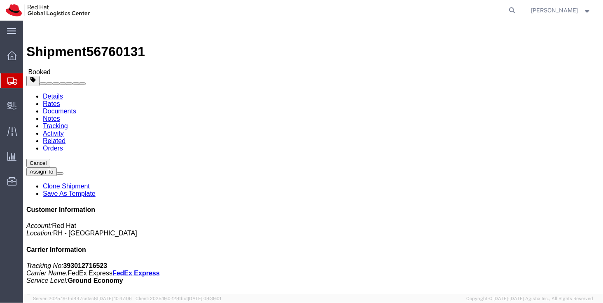
click b "DALA3613"
copy b "DALA3613"
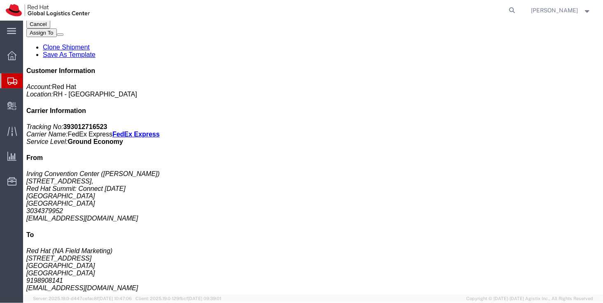
scroll to position [285, 0]
